Goal: Register for event/course

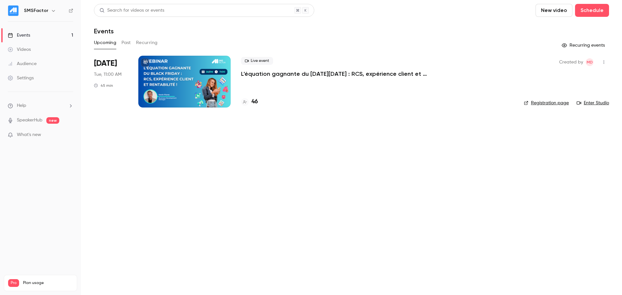
click at [273, 74] on p "L'équation gagnante du [DATE][DATE] : RCS, expérience client et rentabilité !" at bounding box center [338, 74] width 194 height 8
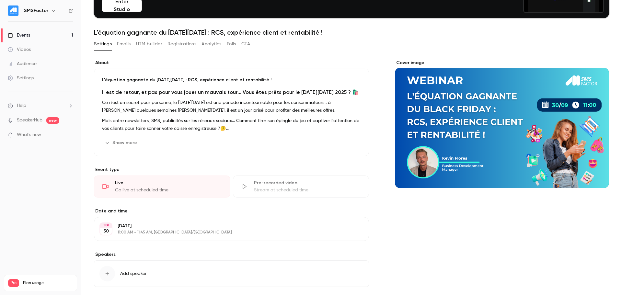
click at [173, 46] on button "Registrations" at bounding box center [181, 44] width 29 height 10
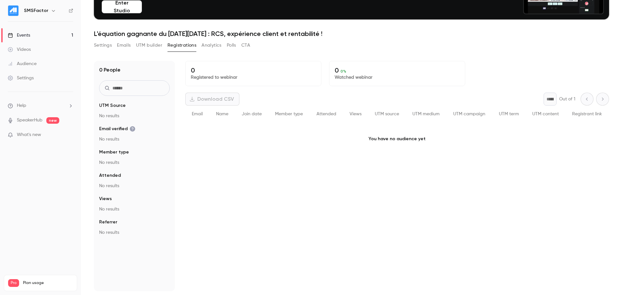
scroll to position [63, 0]
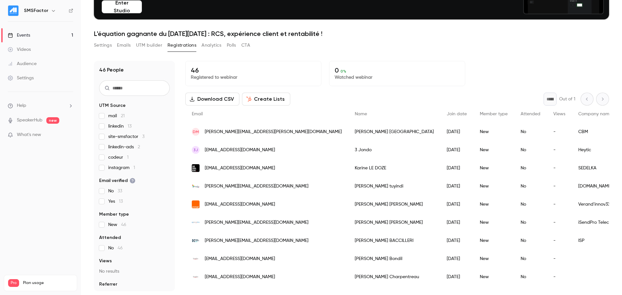
click at [112, 115] on span "mail 21" at bounding box center [116, 116] width 17 height 6
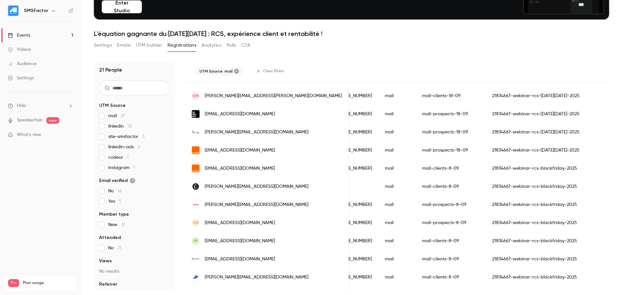
scroll to position [11, 0]
